Goal: Task Accomplishment & Management: Manage account settings

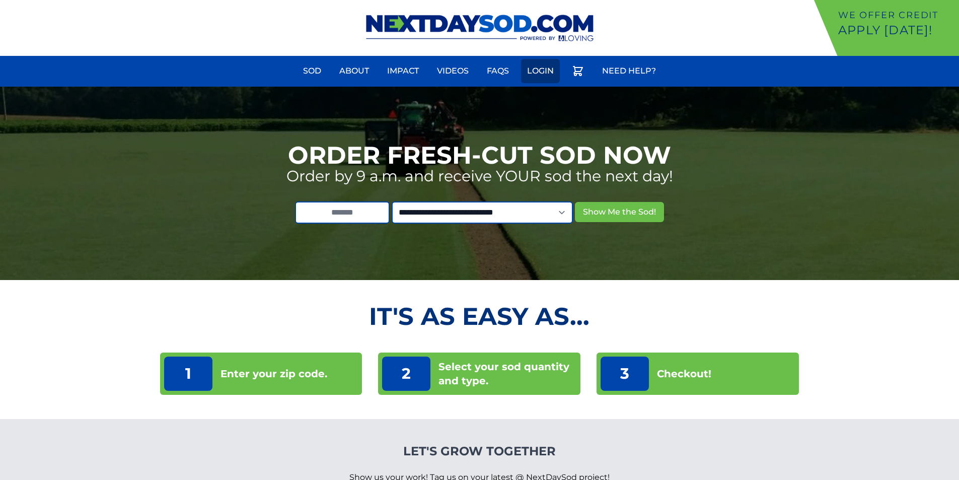
click at [538, 67] on link "Login" at bounding box center [540, 71] width 39 height 24
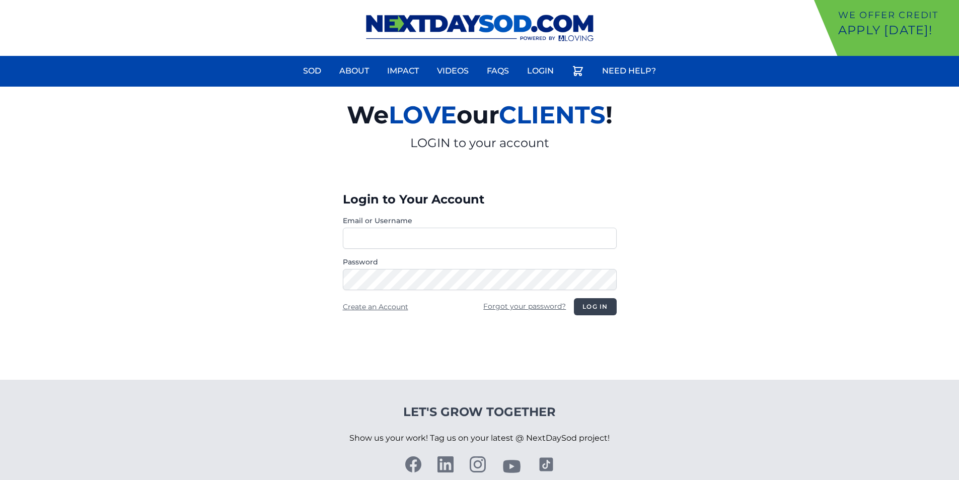
type input "**********"
click at [602, 305] on button "Log in" at bounding box center [595, 306] width 42 height 17
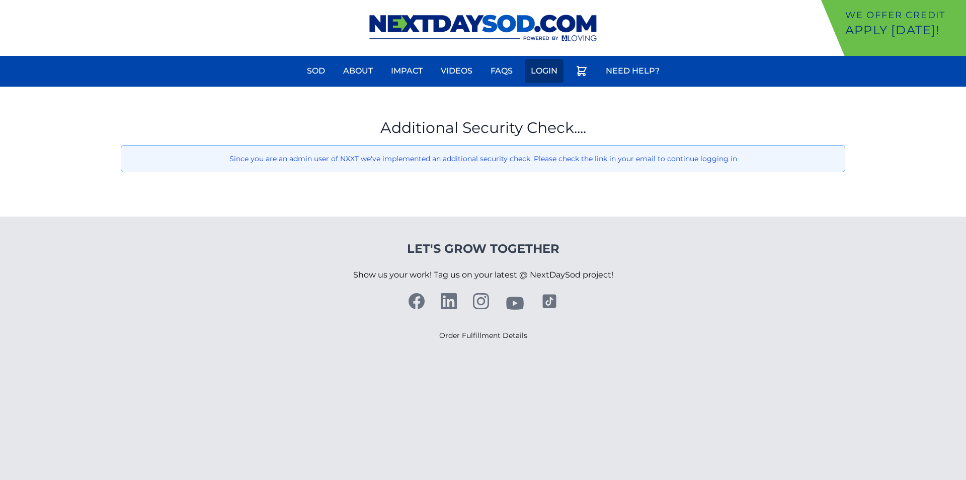
click at [534, 69] on link "Login" at bounding box center [544, 71] width 39 height 24
